Goal: Task Accomplishment & Management: Manage account settings

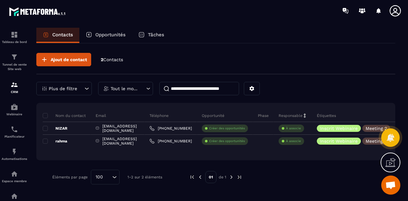
scroll to position [5634, 0]
click at [390, 187] on span "Ouvrir le chat" at bounding box center [390, 185] width 11 height 9
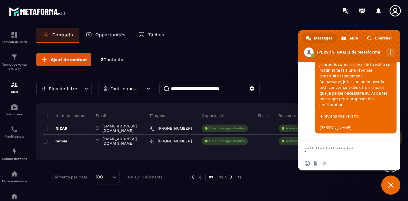
scroll to position [6013, 0]
click at [323, 149] on textarea "Entrez votre message..." at bounding box center [343, 149] width 76 height 16
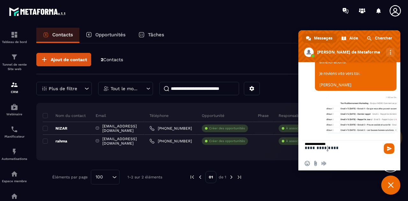
scroll to position [6061, 0]
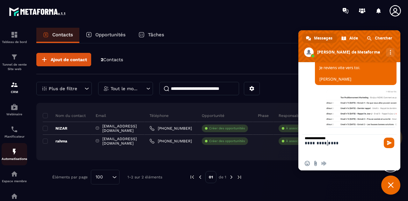
click at [20, 156] on div "Automatisations" at bounding box center [14, 154] width 25 height 13
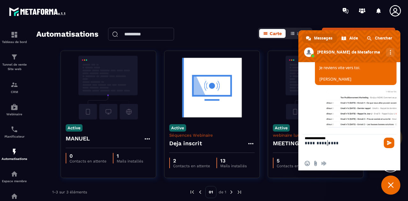
click at [352, 142] on textarea "**********" at bounding box center [343, 146] width 76 height 22
click at [351, 142] on textarea "**********" at bounding box center [343, 146] width 76 height 22
click at [342, 144] on textarea "**********" at bounding box center [343, 146] width 76 height 22
click at [334, 141] on textarea "**********" at bounding box center [343, 146] width 76 height 22
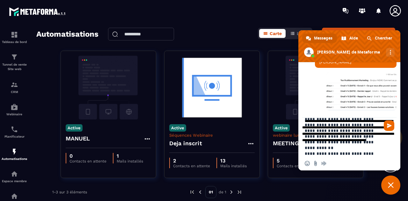
scroll to position [18, 0]
type textarea "**********"
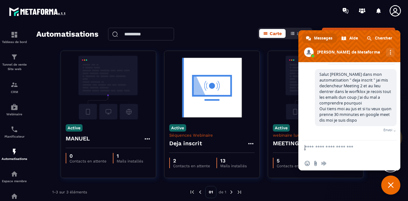
scroll to position [6117, 0]
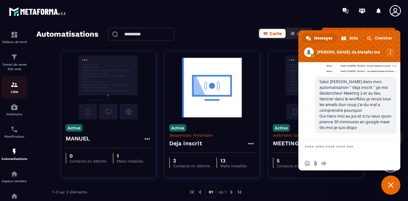
click at [12, 89] on img at bounding box center [15, 85] width 8 height 8
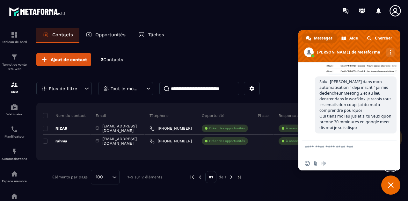
click at [388, 183] on span "Fermer le chat" at bounding box center [391, 185] width 6 height 6
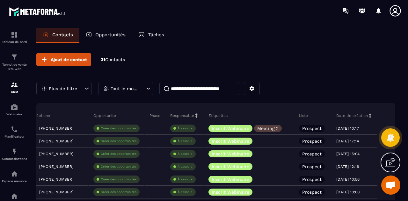
scroll to position [0, 134]
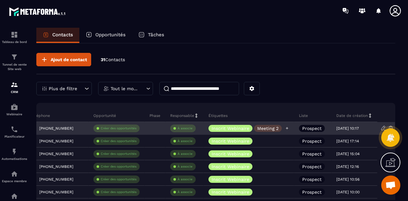
click at [279, 127] on p "Meeting 2" at bounding box center [267, 128] width 21 height 4
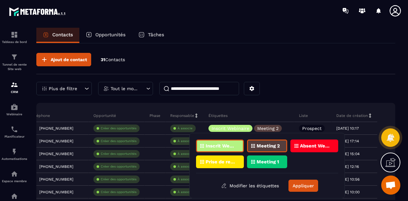
click at [277, 144] on p "Meeting 2" at bounding box center [268, 146] width 23 height 4
click at [303, 186] on button "Appliquer" at bounding box center [303, 186] width 30 height 12
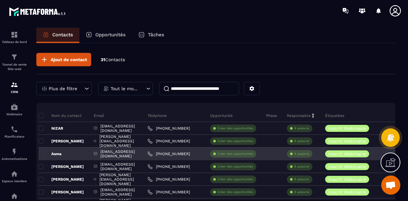
scroll to position [0, 0]
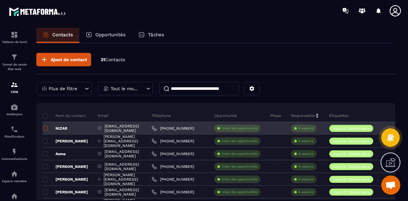
click at [45, 127] on span at bounding box center [45, 128] width 5 height 5
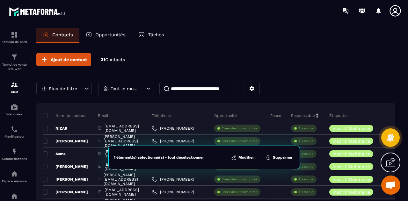
click at [248, 159] on button "Modifier" at bounding box center [242, 157] width 27 height 6
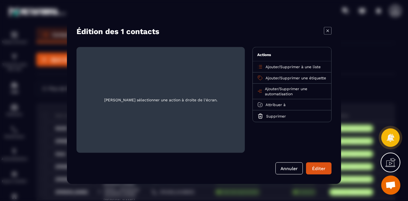
click at [292, 92] on span "Supprimer une automatisation" at bounding box center [286, 91] width 42 height 10
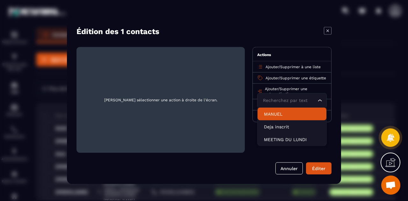
click at [288, 117] on p "MANUEL" at bounding box center [292, 114] width 56 height 6
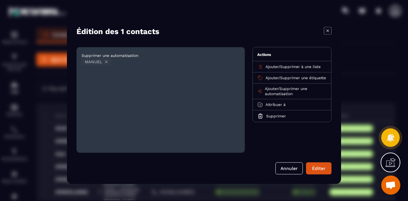
click at [295, 91] on span "Supprimer une automatisation" at bounding box center [286, 91] width 42 height 10
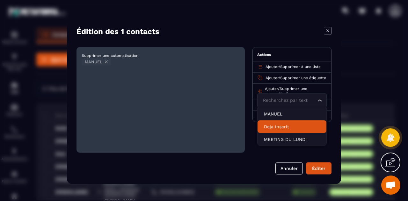
click at [288, 133] on li "Deja inscrit" at bounding box center [292, 126] width 69 height 13
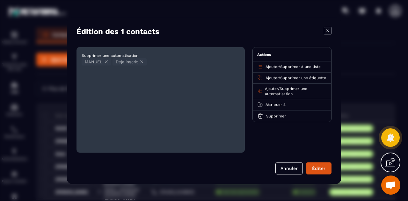
click at [299, 91] on span "Supprimer une automatisation" at bounding box center [286, 91] width 42 height 10
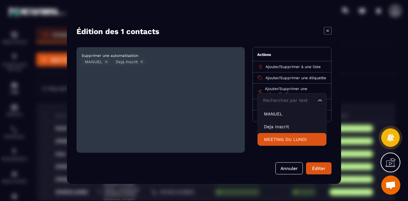
click at [291, 141] on p "MEETING DU LUNDI" at bounding box center [292, 139] width 56 height 6
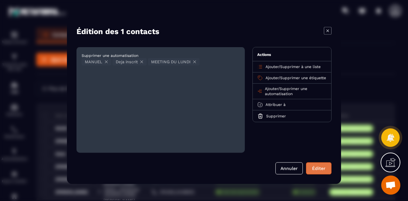
click at [319, 171] on button "Éditer" at bounding box center [318, 168] width 25 height 12
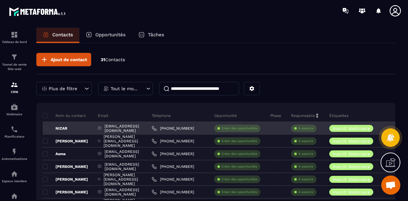
click at [266, 129] on div "Créer des opportunités" at bounding box center [237, 128] width 56 height 13
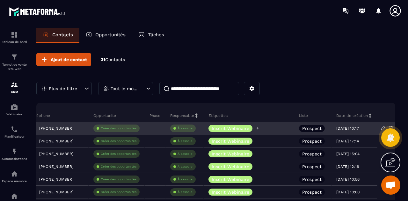
scroll to position [0, 149]
click at [260, 127] on icon at bounding box center [258, 128] width 4 height 4
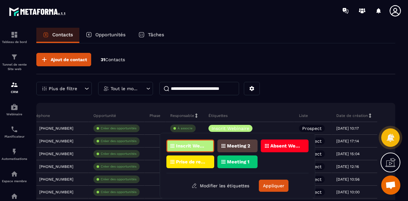
click at [238, 163] on p "Meeting 1" at bounding box center [238, 162] width 22 height 4
click at [274, 185] on button "Appliquer" at bounding box center [274, 186] width 30 height 12
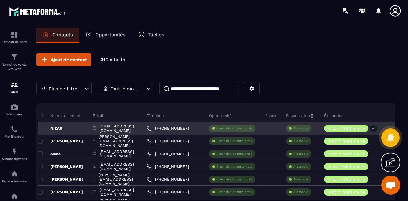
scroll to position [0, 0]
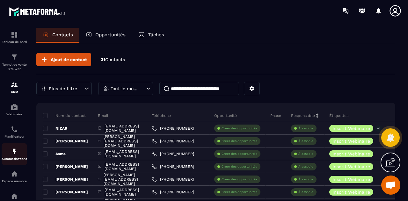
drag, startPoint x: 10, startPoint y: 158, endPoint x: 15, endPoint y: 160, distance: 5.4
click at [15, 160] on p "Automatisations" at bounding box center [14, 159] width 25 height 4
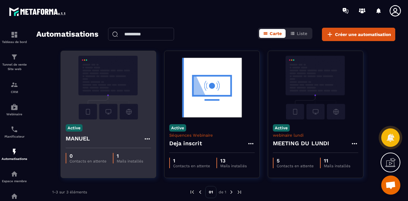
click at [122, 86] on img at bounding box center [108, 88] width 85 height 64
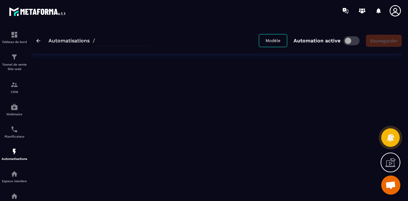
type input "******"
